Goal: Information Seeking & Learning: Learn about a topic

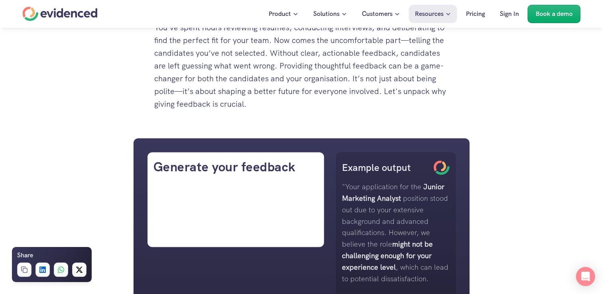
scroll to position [429, 0]
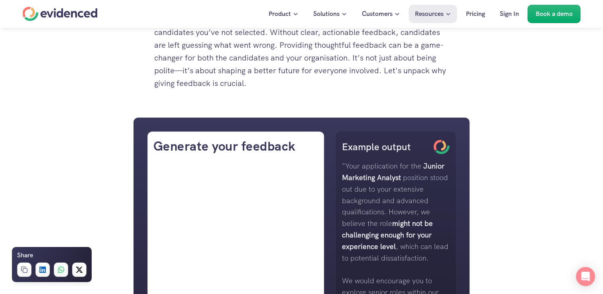
click at [279, 62] on p "You've spent hours reviewing resumes, conducting interviews, and deliberating t…" at bounding box center [301, 44] width 295 height 89
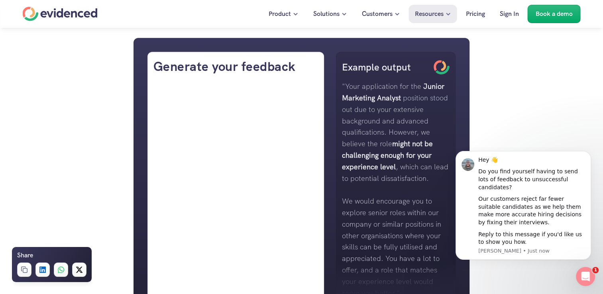
scroll to position [541, 0]
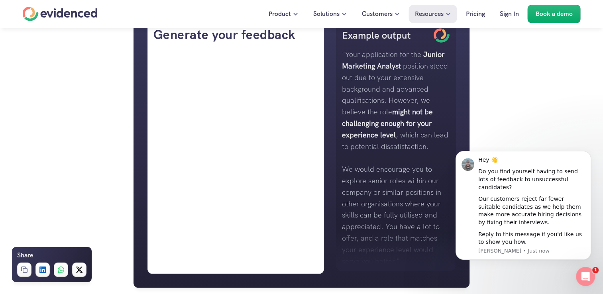
drag, startPoint x: 419, startPoint y: 102, endPoint x: 438, endPoint y: 146, distance: 48.1
click at [438, 146] on p ""Your application for the Junior Marketing Analyst position stood out due to yo…" at bounding box center [396, 100] width 108 height 103
click at [391, 197] on p "We would encourage you to explore senior roles within our company or similar po…" at bounding box center [396, 215] width 108 height 103
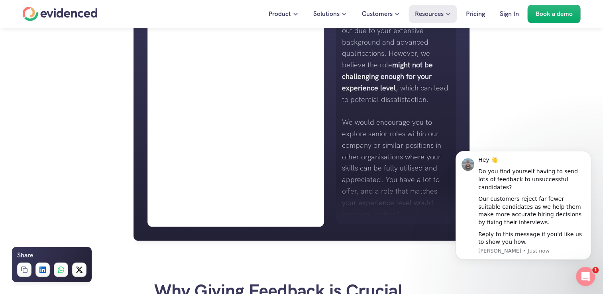
scroll to position [588, 0]
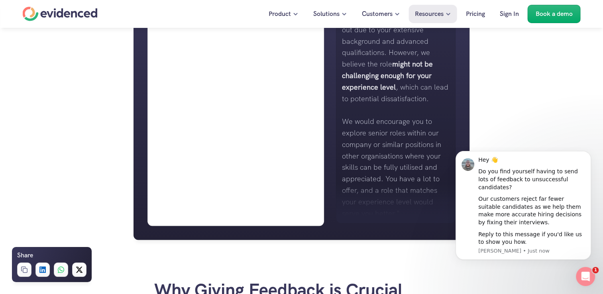
click at [385, 148] on p "We would encourage you to explore senior roles within our company or similar po…" at bounding box center [396, 167] width 108 height 103
drag, startPoint x: 385, startPoint y: 148, endPoint x: 372, endPoint y: 147, distance: 12.8
click at [372, 147] on p "We would encourage you to explore senior roles within our company or similar po…" at bounding box center [396, 167] width 108 height 103
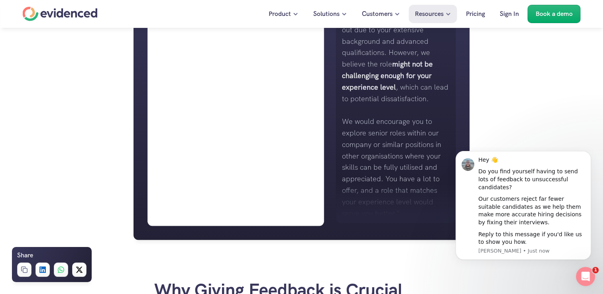
click at [383, 146] on p "We would encourage you to explore senior roles within our company or similar po…" at bounding box center [396, 167] width 108 height 103
drag, startPoint x: 383, startPoint y: 146, endPoint x: 372, endPoint y: 159, distance: 17.5
click at [372, 159] on p "We would encourage you to explore senior roles within our company or similar po…" at bounding box center [396, 167] width 108 height 103
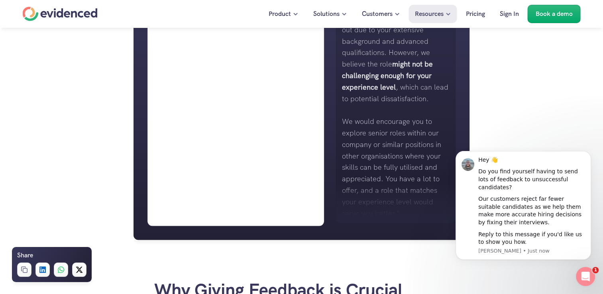
click at [389, 158] on p "We would encourage you to explore senior roles within our company or similar po…" at bounding box center [396, 167] width 108 height 103
drag, startPoint x: 389, startPoint y: 158, endPoint x: 381, endPoint y: 157, distance: 8.0
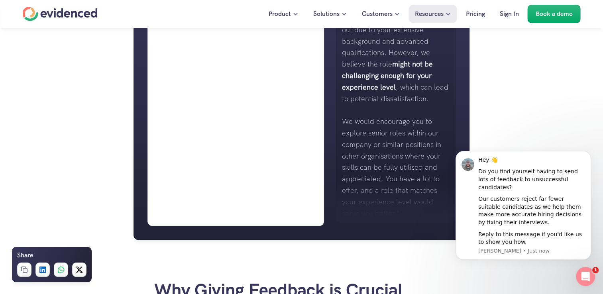
click at [381, 157] on p "We would encourage you to explore senior roles within our company or similar po…" at bounding box center [396, 167] width 108 height 103
click at [378, 96] on p ""Your application for the Junior Marketing Analyst position stood out due to yo…" at bounding box center [396, 52] width 108 height 103
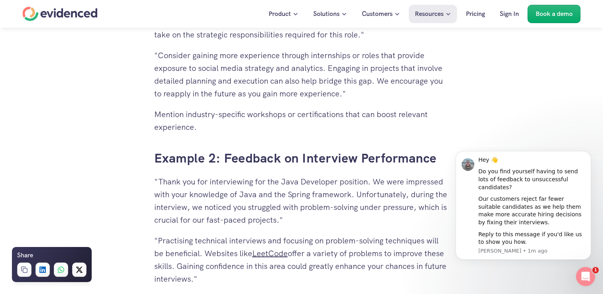
scroll to position [1912, 0]
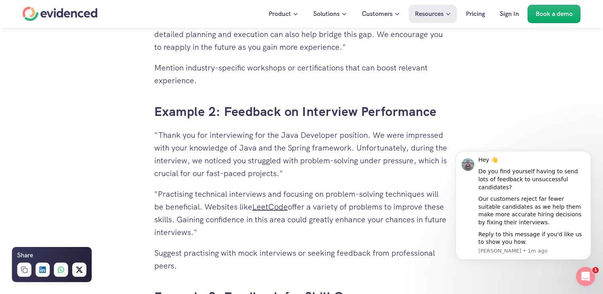
drag, startPoint x: 158, startPoint y: 132, endPoint x: 270, endPoint y: 159, distance: 115.3
click at [270, 159] on p ""Thank you for interviewing for the Java Developer position. We were impressed …" at bounding box center [301, 154] width 295 height 51
click at [154, 193] on p ""Practising technical interviews and focusing on problem-solving techniques wil…" at bounding box center [301, 213] width 295 height 51
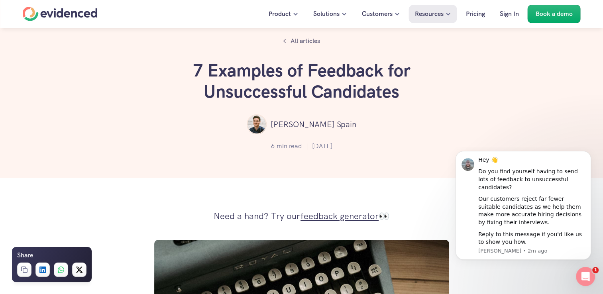
scroll to position [0, 0]
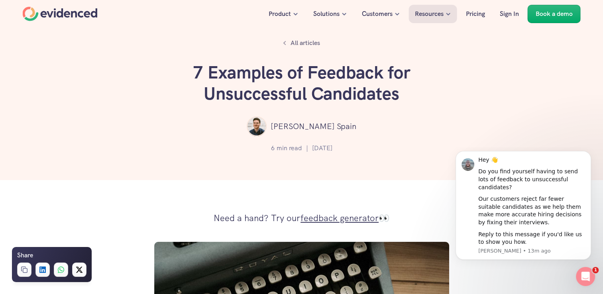
click at [167, 189] on div "Want to make more accurate hiring decisions? Watch a quick demo" at bounding box center [301, 195] width 603 height 30
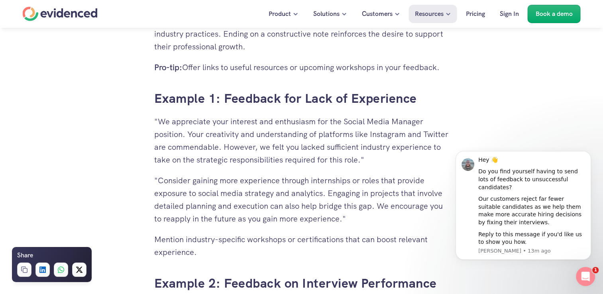
scroll to position [1738, 0]
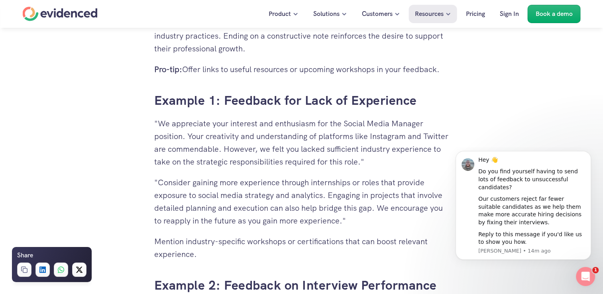
click at [261, 155] on p ""We appreciate your interest and enthusiasm for the Social Media Manager positi…" at bounding box center [301, 142] width 295 height 51
drag, startPoint x: 261, startPoint y: 155, endPoint x: 236, endPoint y: 216, distance: 66.0
click at [236, 216] on p ""Consider gaining more experience through internships or roles that provide exp…" at bounding box center [301, 201] width 295 height 51
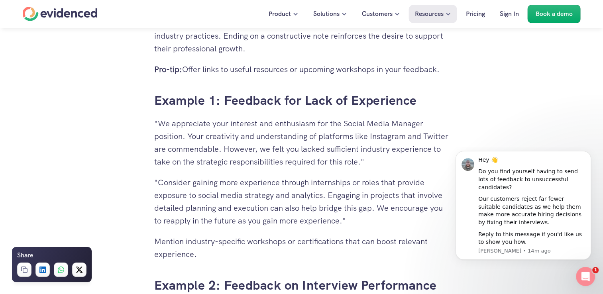
click at [263, 197] on p ""Consider gaining more experience through internships or roles that provide exp…" at bounding box center [301, 201] width 295 height 51
drag, startPoint x: 263, startPoint y: 197, endPoint x: 252, endPoint y: 212, distance: 18.7
click at [252, 212] on p ""Consider gaining more experience through internships or roles that provide exp…" at bounding box center [301, 201] width 295 height 51
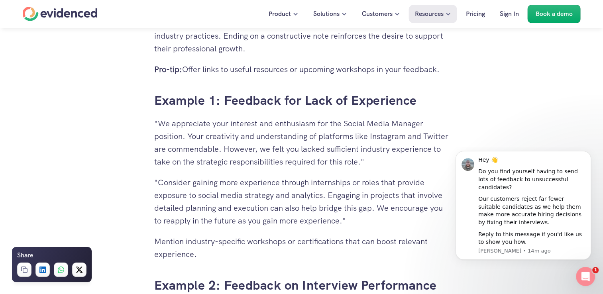
click at [289, 153] on p ""We appreciate your interest and enthusiasm for the Social Media Manager positi…" at bounding box center [301, 142] width 295 height 51
click at [247, 225] on p ""Consider gaining more experience through internships or roles that provide exp…" at bounding box center [301, 201] width 295 height 51
click at [236, 249] on p "Mention industry-specific workshops or certifications that can boost relevant e…" at bounding box center [301, 248] width 295 height 26
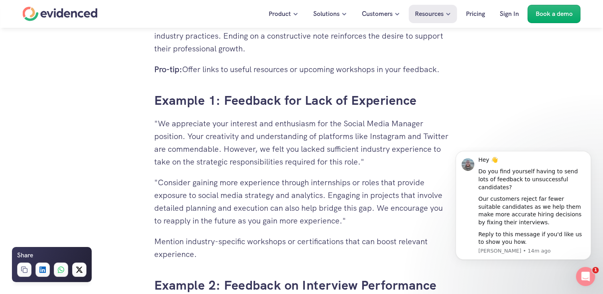
click at [236, 249] on p "Mention industry-specific workshops or certifications that can boost relevant e…" at bounding box center [301, 248] width 295 height 26
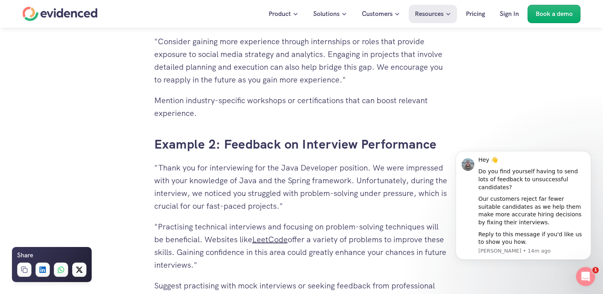
scroll to position [1882, 0]
